Goal: Task Accomplishment & Management: Manage account settings

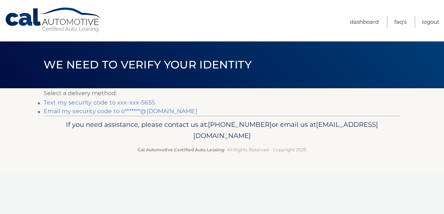
click at [142, 101] on link "Text my security code to xxx-xxx-5655" at bounding box center [99, 102] width 111 height 7
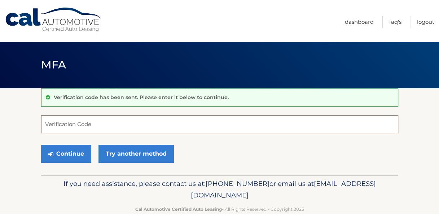
click at [136, 120] on input "Verification Code" at bounding box center [219, 124] width 357 height 18
type input "424609"
click at [41, 145] on button "Continue" at bounding box center [66, 154] width 50 height 18
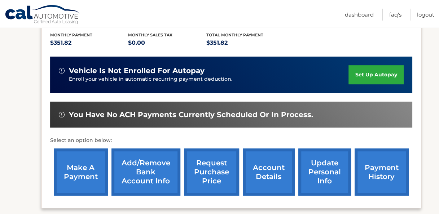
scroll to position [152, 0]
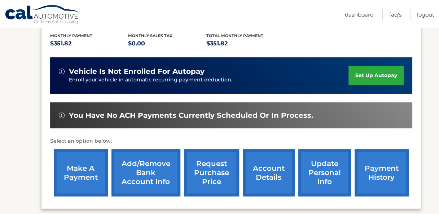
click at [382, 177] on link "payment history" at bounding box center [382, 172] width 54 height 47
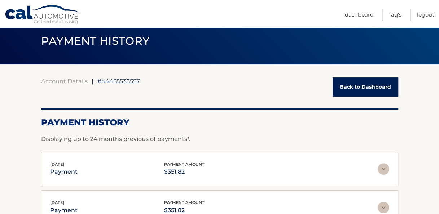
scroll to position [23, 0]
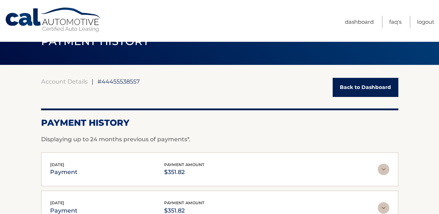
click at [357, 84] on link "Back to Dashboard" at bounding box center [366, 87] width 66 height 19
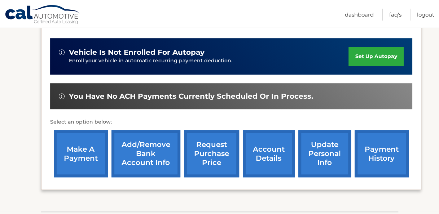
scroll to position [171, 0]
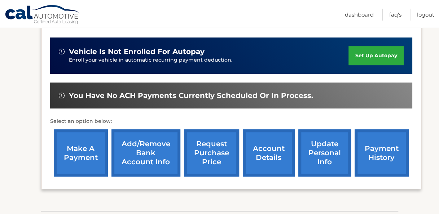
click at [273, 153] on link "account details" at bounding box center [269, 153] width 52 height 47
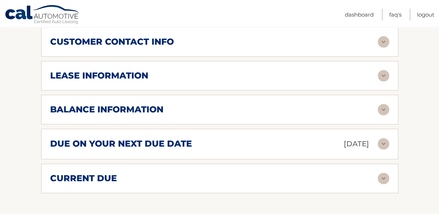
scroll to position [405, 0]
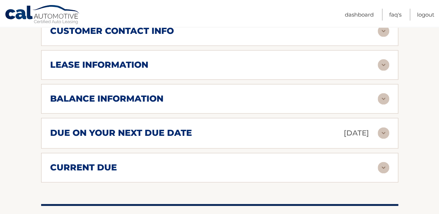
click at [382, 93] on img at bounding box center [384, 99] width 12 height 12
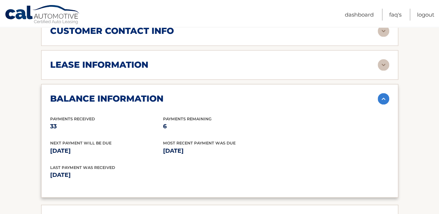
click at [382, 93] on img at bounding box center [384, 99] width 12 height 12
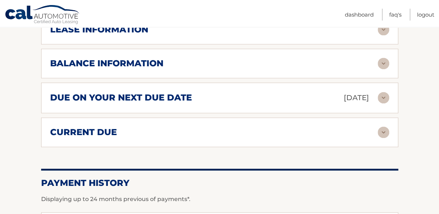
scroll to position [444, 0]
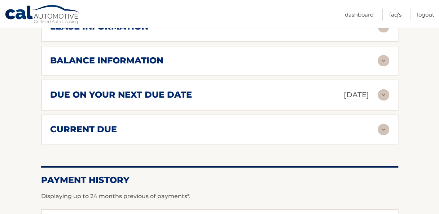
click at [381, 89] on img at bounding box center [384, 95] width 12 height 12
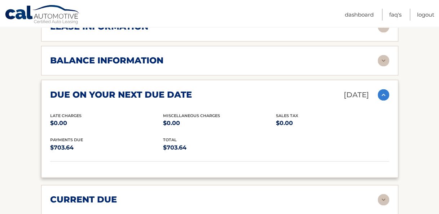
click at [381, 89] on img at bounding box center [384, 95] width 12 height 12
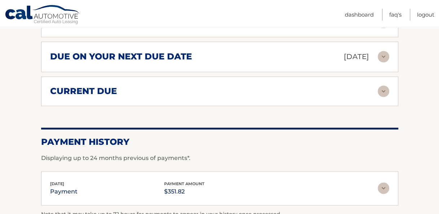
scroll to position [486, 0]
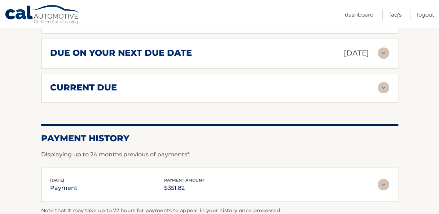
click at [383, 82] on img at bounding box center [384, 88] width 12 height 12
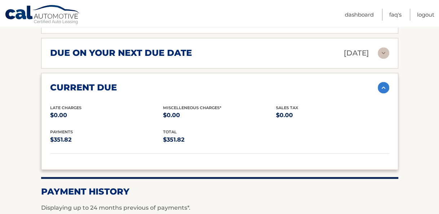
click at [383, 82] on img at bounding box center [384, 88] width 12 height 12
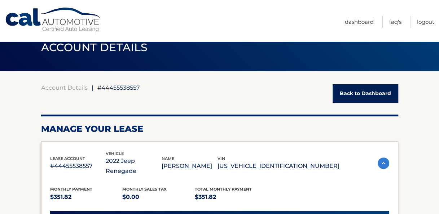
scroll to position [15, 0]
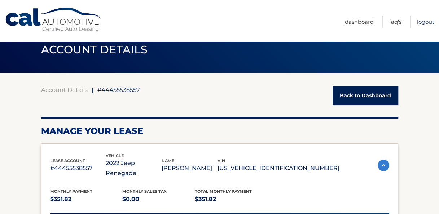
click at [424, 19] on link "Logout" at bounding box center [425, 22] width 17 height 12
